Goal: Information Seeking & Learning: Learn about a topic

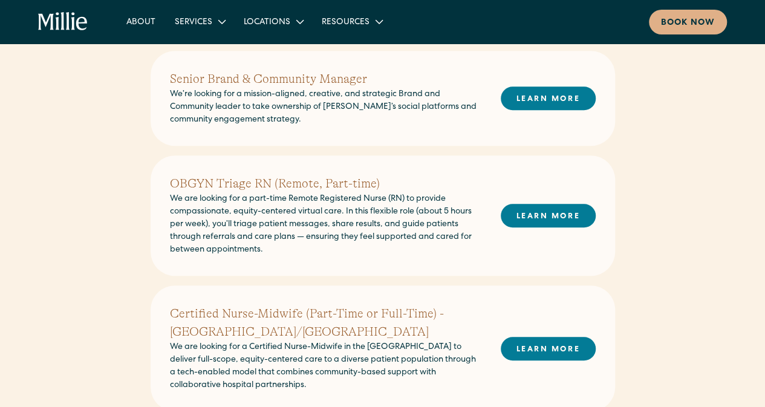
scroll to position [309, 0]
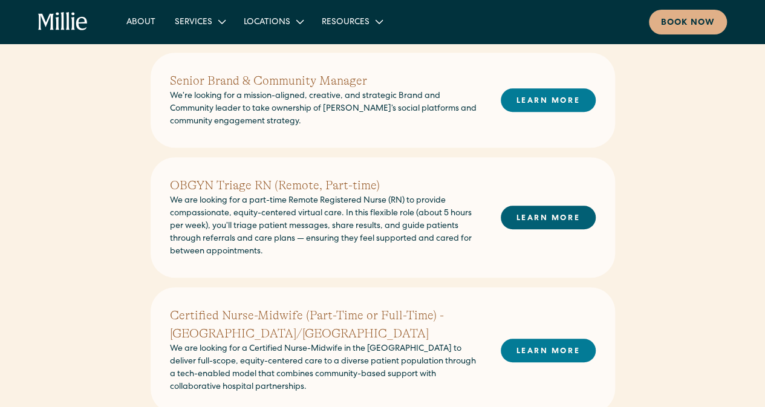
click at [578, 218] on link "LEARN MORE" at bounding box center [548, 218] width 95 height 24
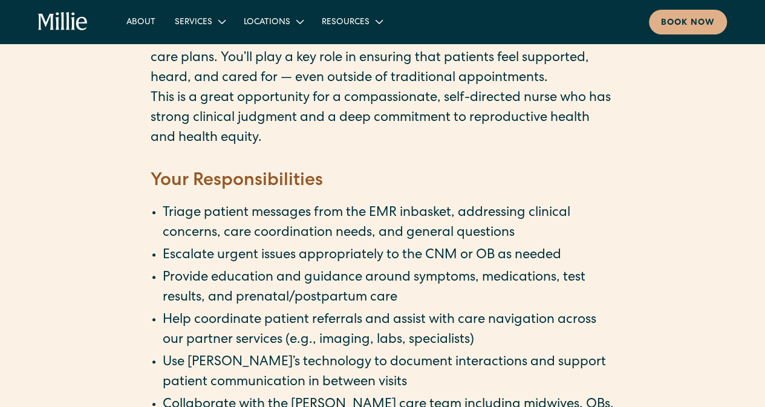
scroll to position [531, 0]
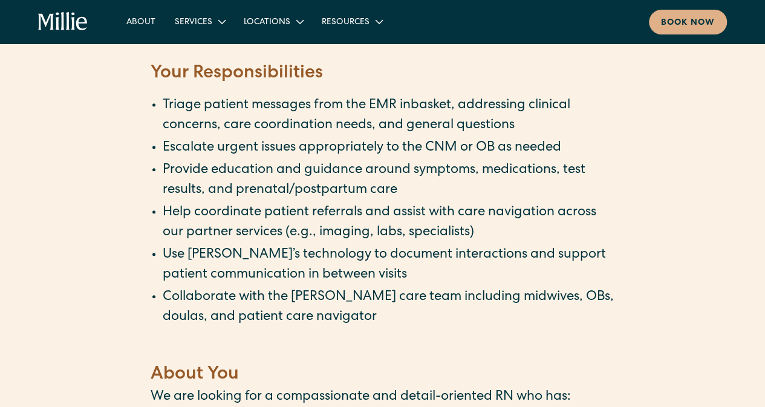
drag, startPoint x: 559, startPoint y: 213, endPoint x: 334, endPoint y: 232, distance: 225.7
click at [334, 232] on li "Help coordinate patient referrals and assist with care navigation across our pa…" at bounding box center [389, 223] width 452 height 40
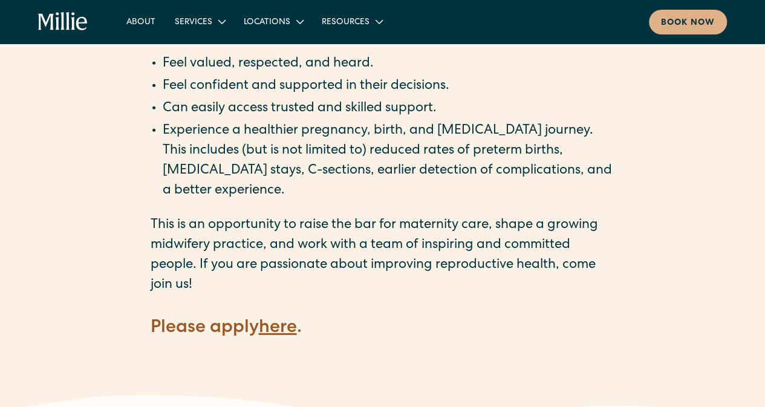
scroll to position [1634, 0]
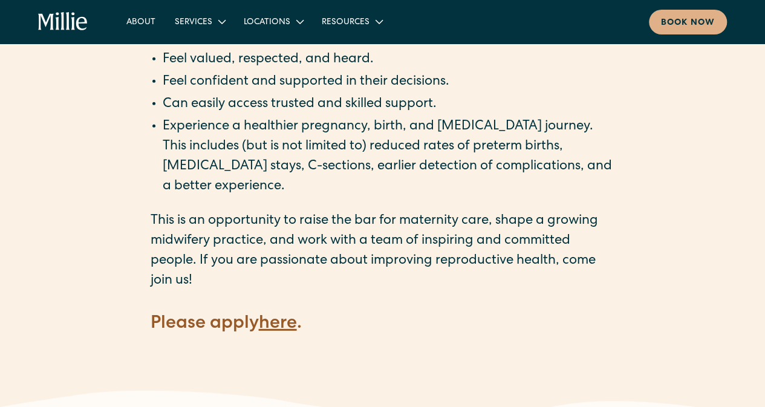
click at [281, 315] on strong "here" at bounding box center [278, 324] width 38 height 18
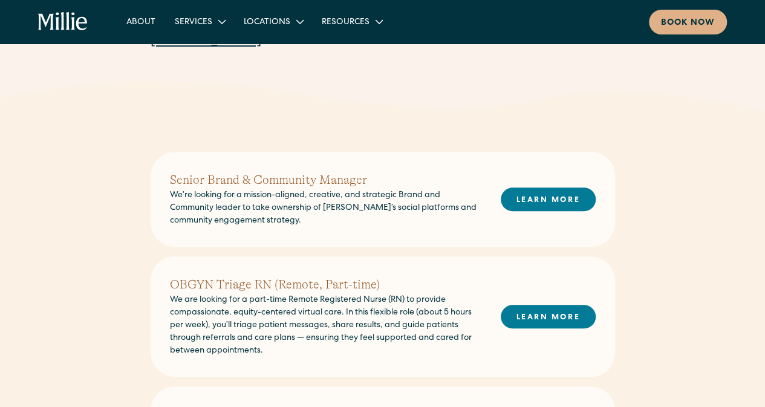
scroll to position [250, 0]
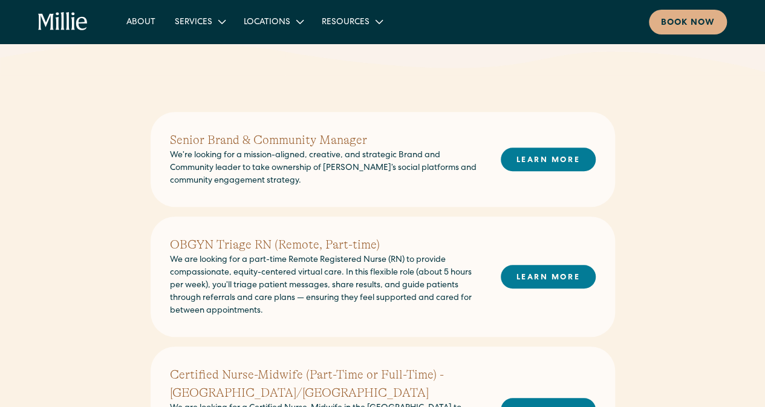
click at [258, 247] on h2 "OBGYN Triage RN (Remote, Part-time)" at bounding box center [325, 245] width 311 height 18
click at [522, 278] on link "LEARN MORE" at bounding box center [548, 277] width 95 height 24
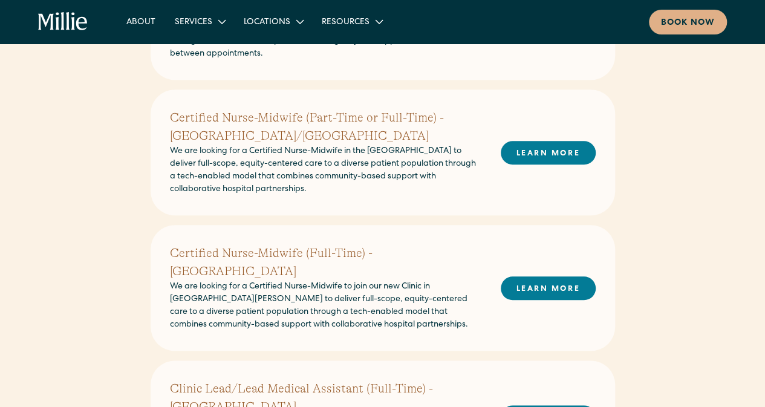
scroll to position [507, 0]
click at [183, 252] on h2 "Certified Nurse-Midwife (Full-Time) - South Bay" at bounding box center [325, 262] width 311 height 36
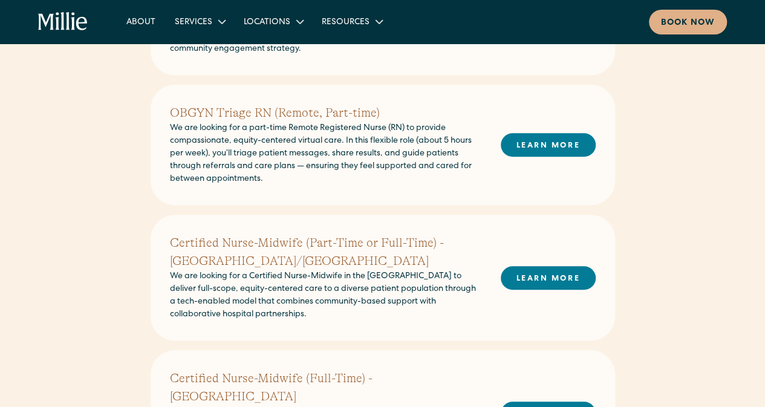
scroll to position [381, 0]
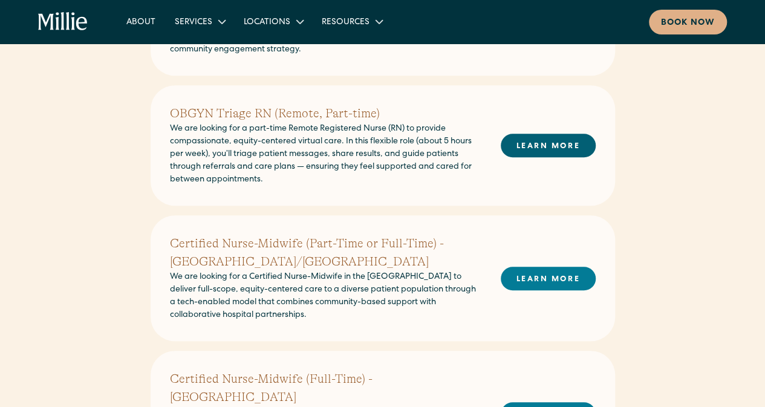
drag, startPoint x: 520, startPoint y: 143, endPoint x: 507, endPoint y: 144, distance: 13.3
click at [507, 144] on link "LEARN MORE" at bounding box center [548, 146] width 95 height 24
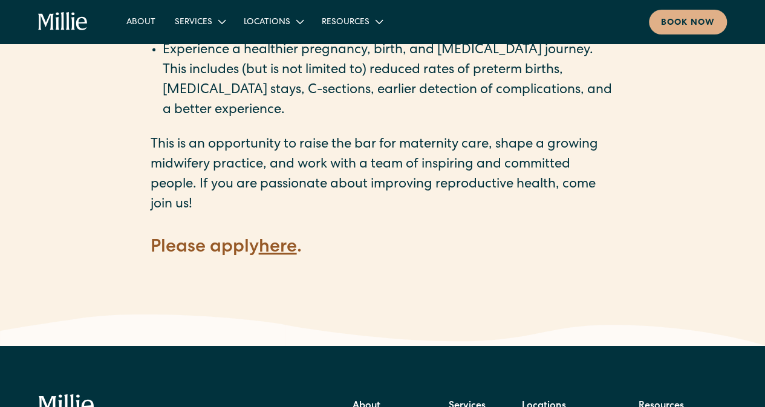
scroll to position [1714, 0]
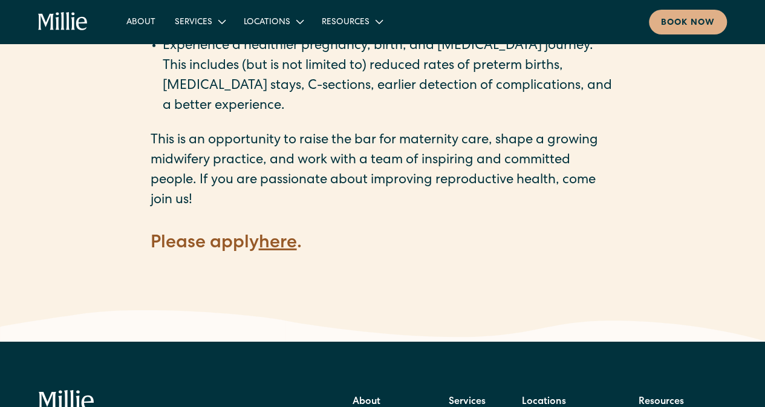
click at [293, 235] on strong "here" at bounding box center [278, 244] width 38 height 18
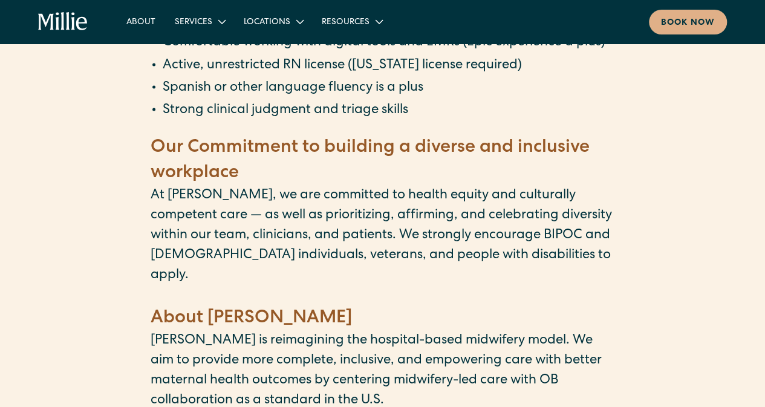
scroll to position [691, 0]
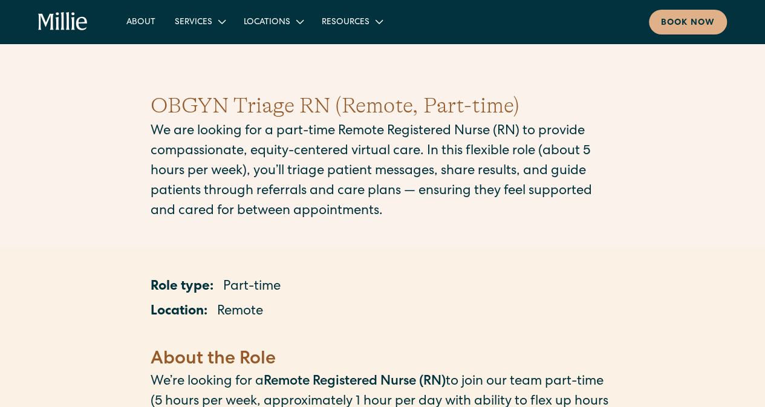
drag, startPoint x: 0, startPoint y: 0, endPoint x: 440, endPoint y: 189, distance: 479.2
click at [440, 189] on p "We are looking for a part-time Remote Registered Nurse (RN) to provide compassi…" at bounding box center [383, 172] width 464 height 100
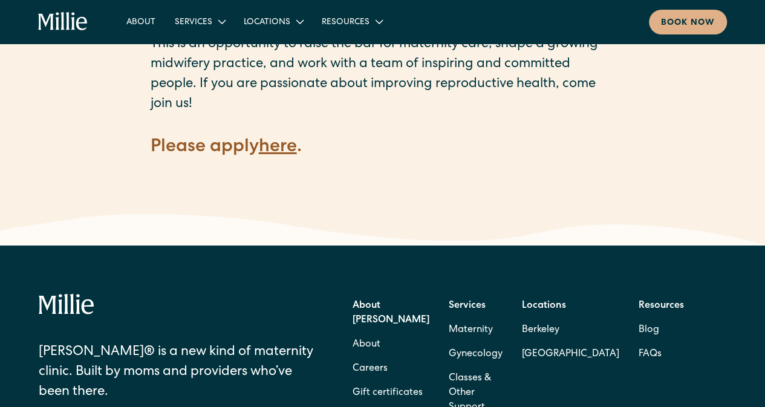
scroll to position [1818, 0]
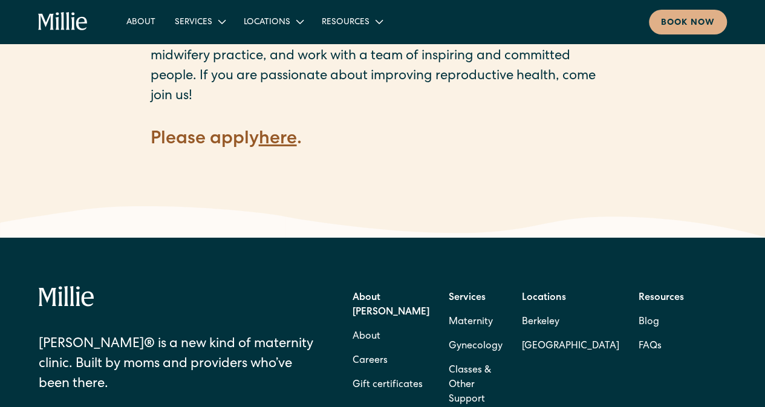
click at [280, 131] on strong "here" at bounding box center [278, 140] width 38 height 18
